Goal: Information Seeking & Learning: Learn about a topic

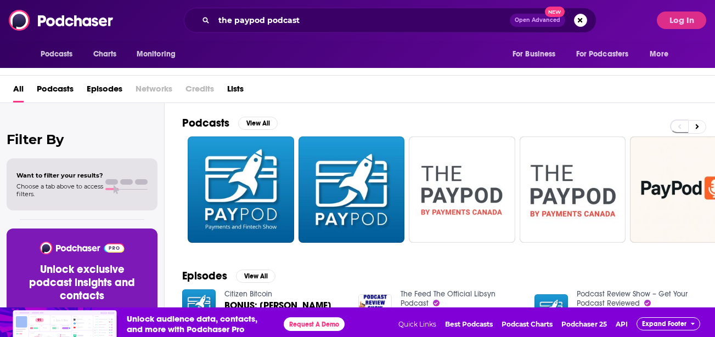
scroll to position [33, 0]
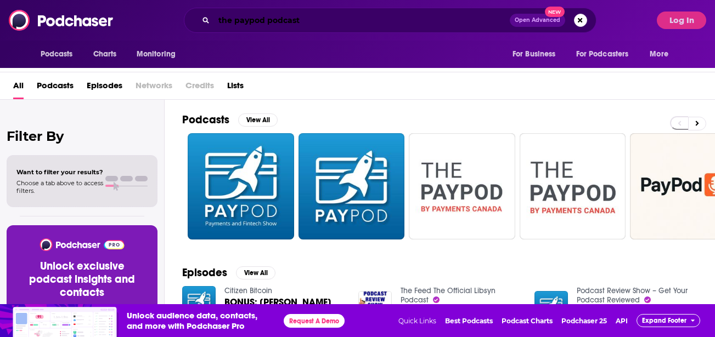
click at [295, 22] on input "the paypod podcast" at bounding box center [362, 21] width 296 height 18
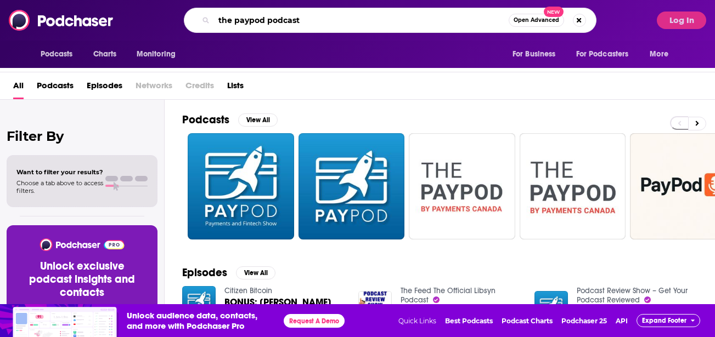
click at [295, 22] on input "the paypod podcast" at bounding box center [361, 21] width 295 height 18
type input "supply chain now"
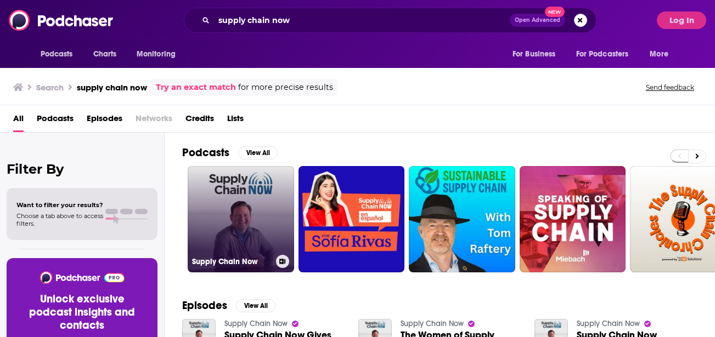
click at [234, 214] on link "Supply Chain Now" at bounding box center [241, 219] width 106 height 106
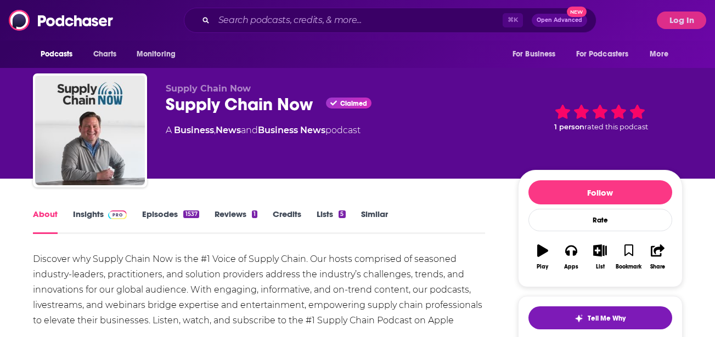
click at [88, 216] on link "Insights" at bounding box center [100, 221] width 54 height 25
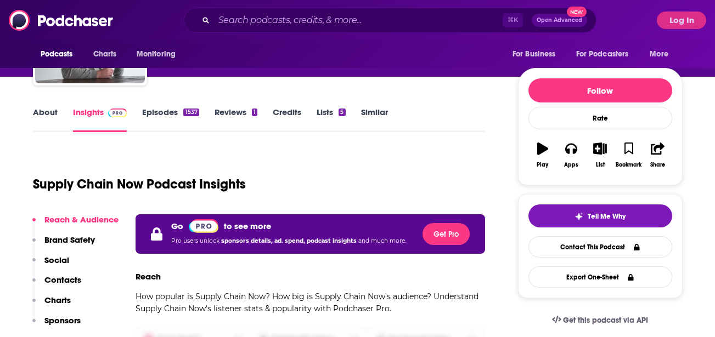
scroll to position [104, 0]
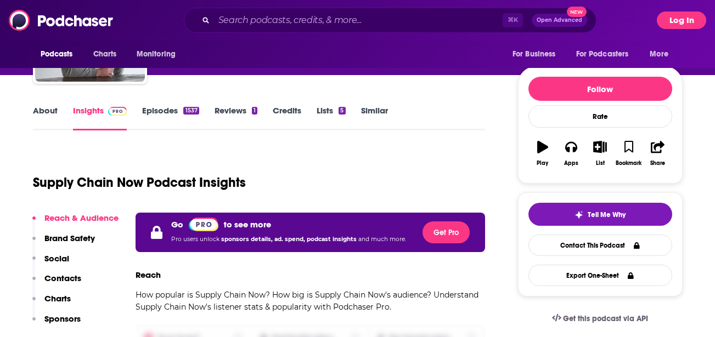
click at [671, 23] on button "Log In" at bounding box center [681, 21] width 49 height 18
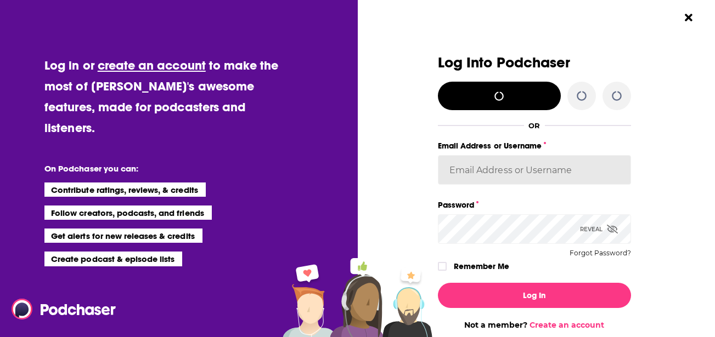
type input "[PERSON_NAME][EMAIL_ADDRESS][DOMAIN_NAME]"
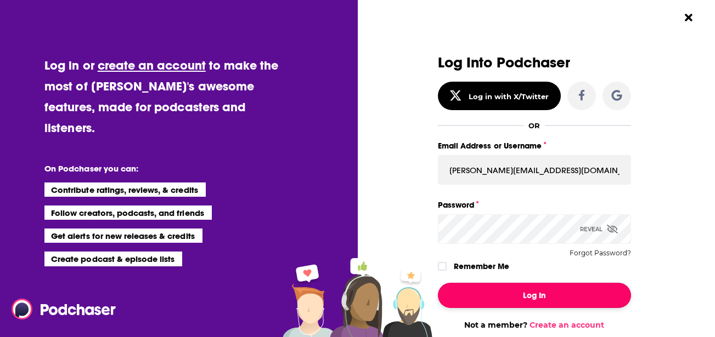
click at [479, 290] on button "Log In" at bounding box center [534, 295] width 193 height 25
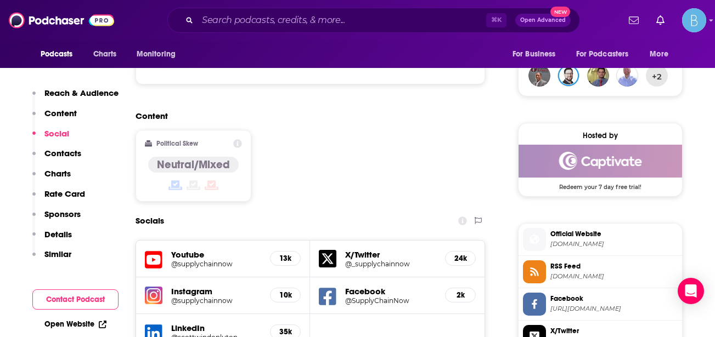
scroll to position [835, 0]
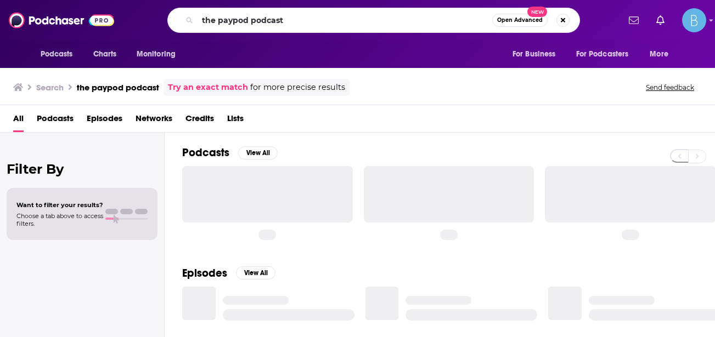
click at [257, 19] on input "the paypod podcast" at bounding box center [344, 21] width 295 height 18
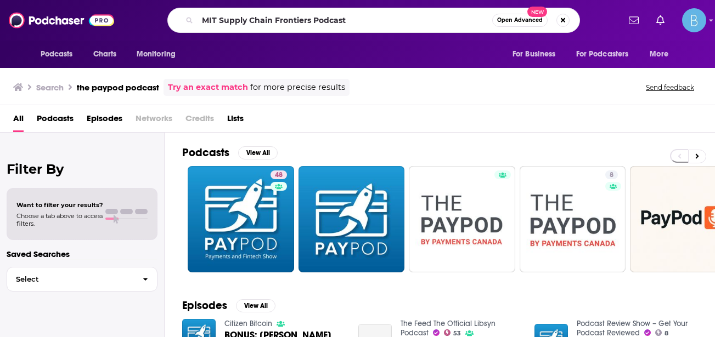
type input "MIT Supply Chain Frontiers Podcast"
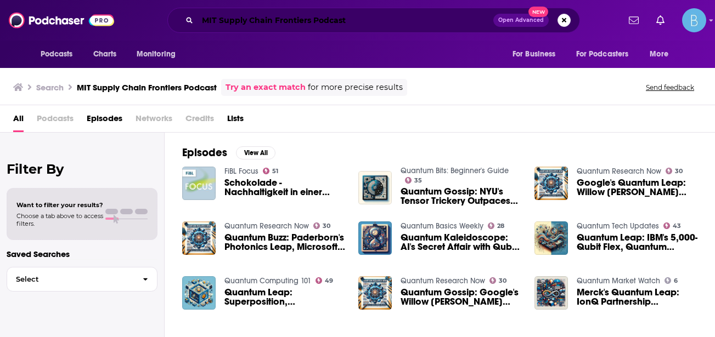
click at [279, 19] on input "MIT Supply Chain Frontiers Podcast" at bounding box center [345, 21] width 296 height 18
